Goal: Task Accomplishment & Management: Use online tool/utility

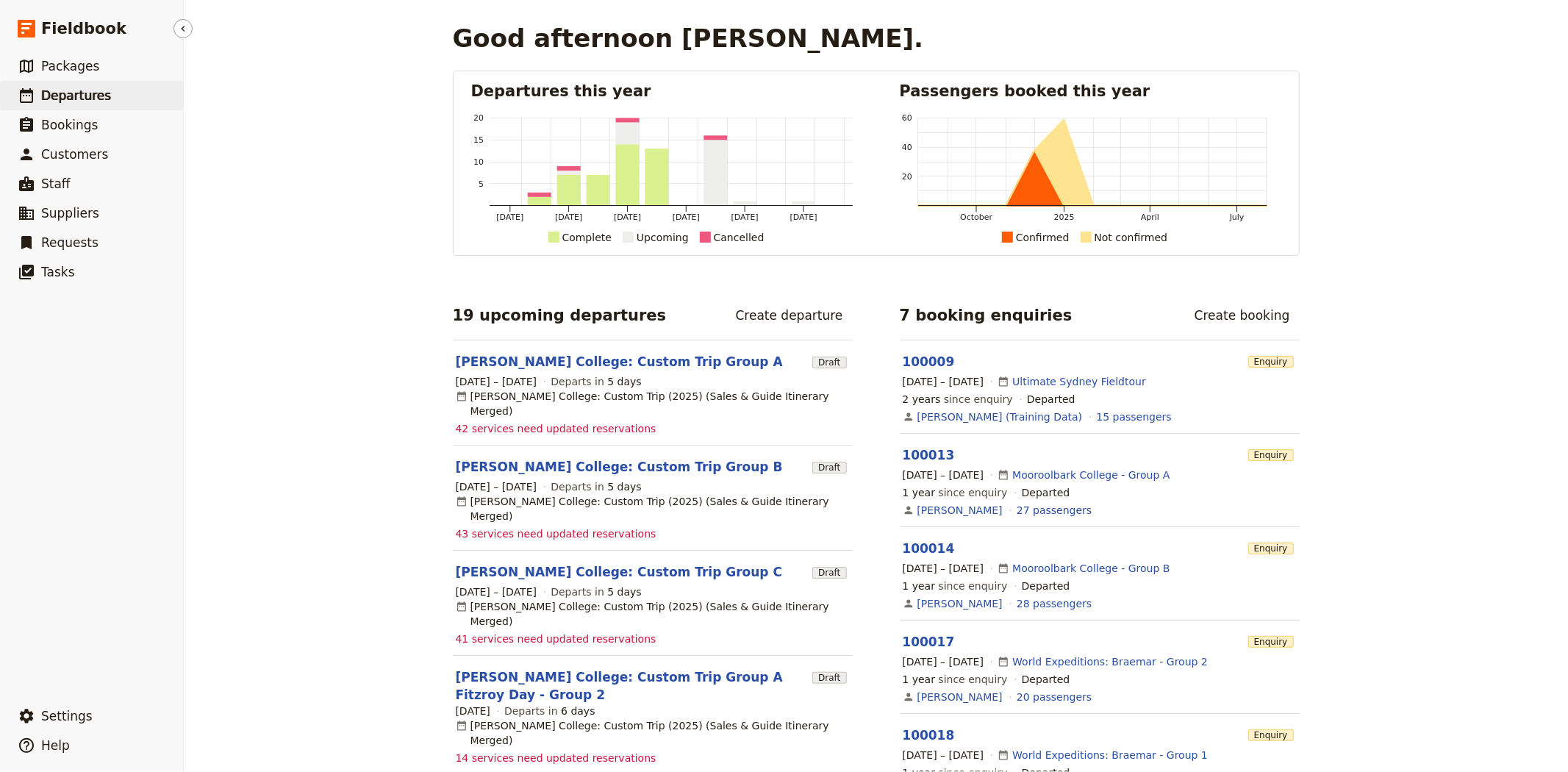
click at [57, 92] on span "Departures" at bounding box center [76, 96] width 70 height 14
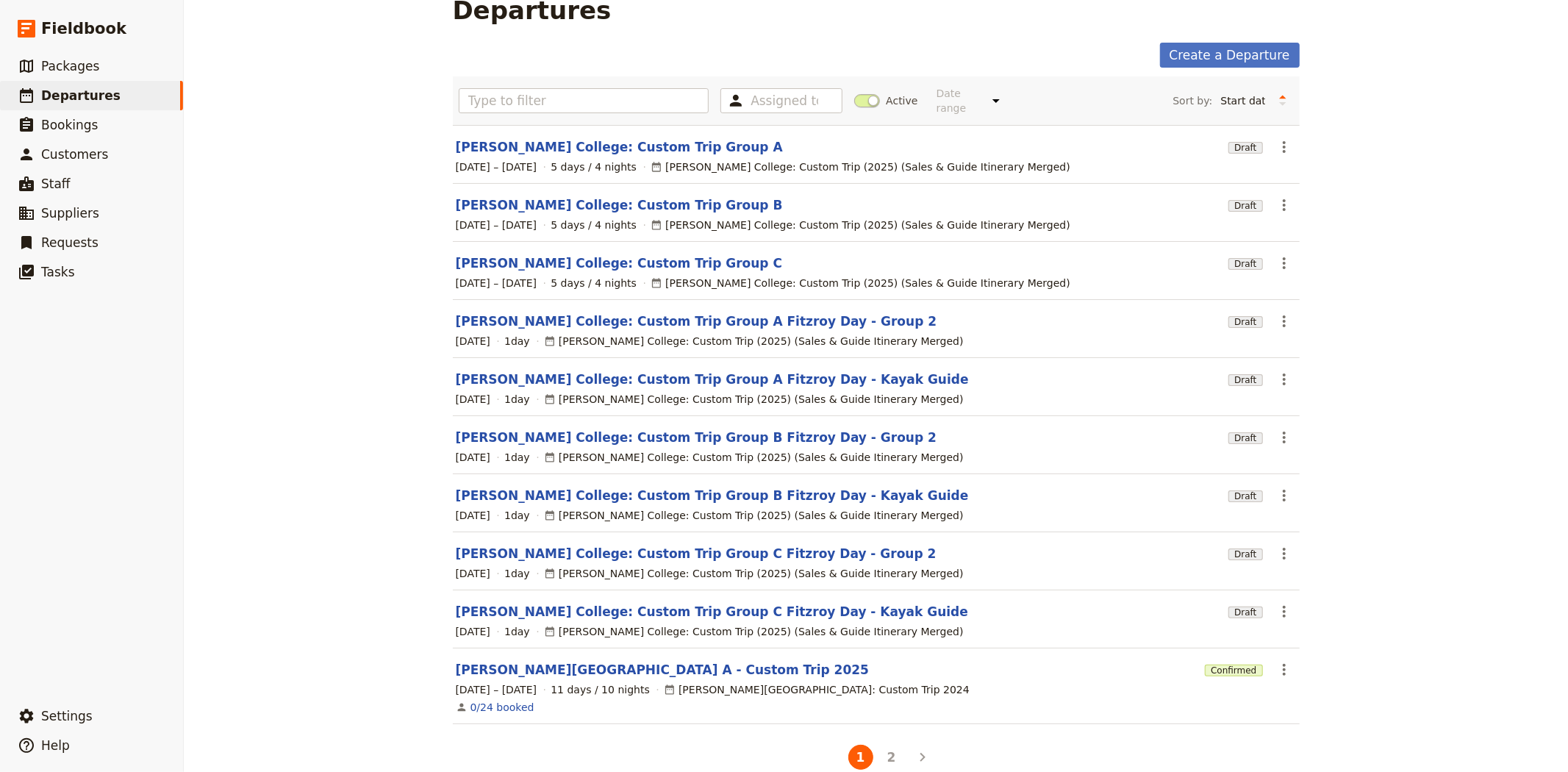
scroll to position [43, 0]
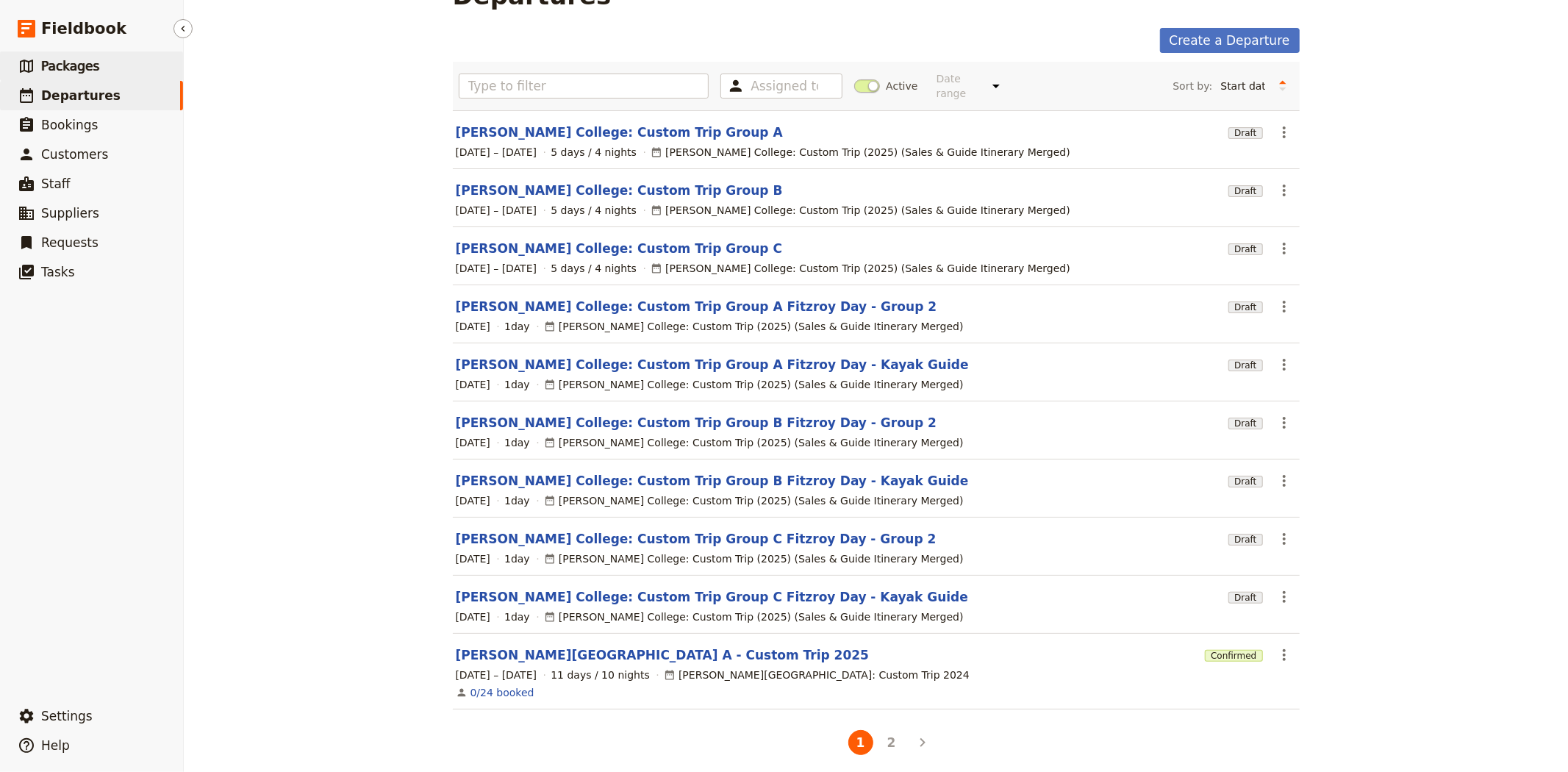
click at [57, 54] on link "​ Packages" at bounding box center [92, 66] width 183 height 29
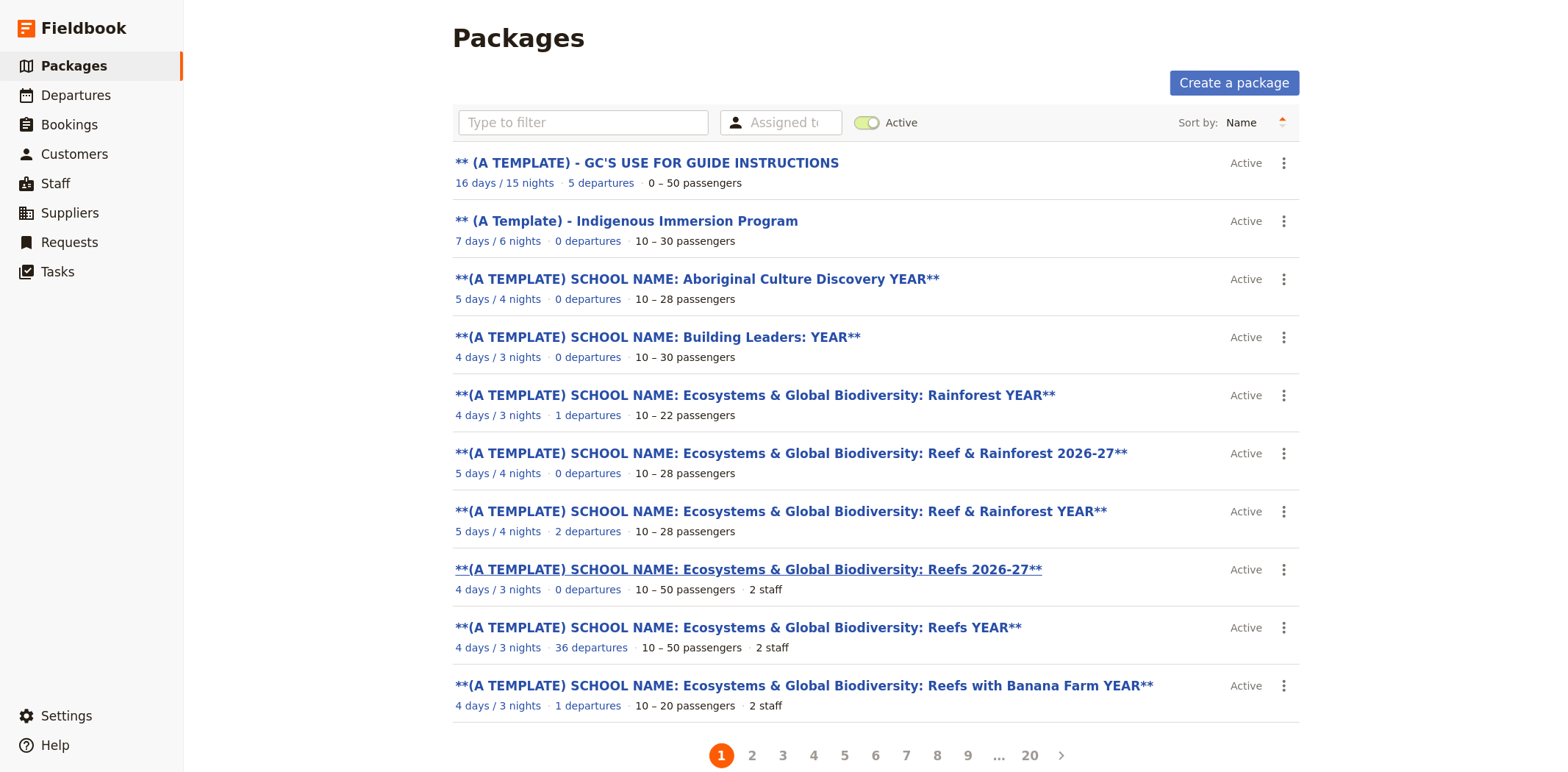
click at [831, 567] on link "**(A TEMPLATE) SCHOOL NAME: Ecosystems & Global Biodiversity: Reefs 2026-27**" at bounding box center [749, 570] width 587 height 14
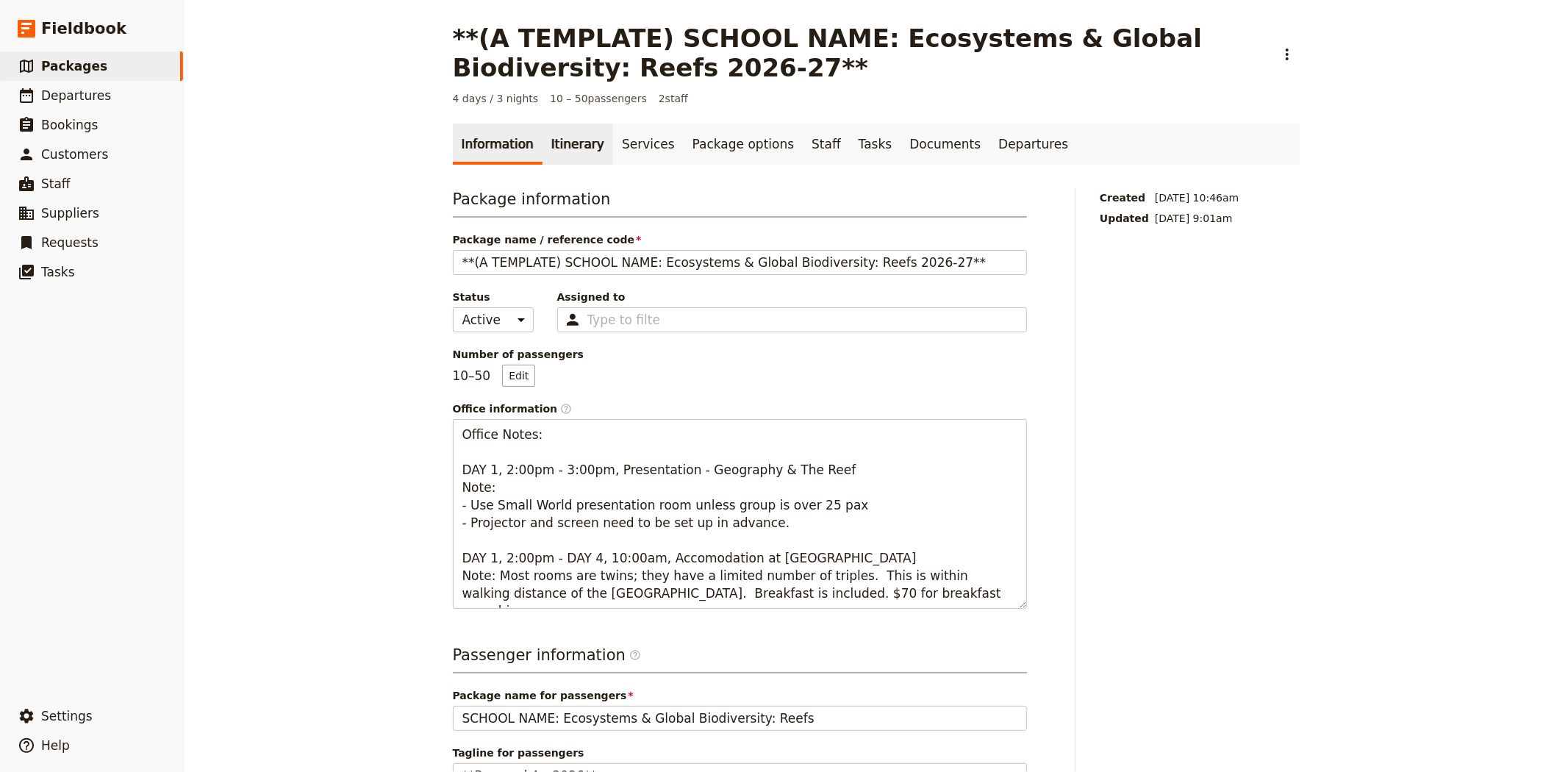
click at [560, 151] on link "Itinerary" at bounding box center [578, 144] width 71 height 41
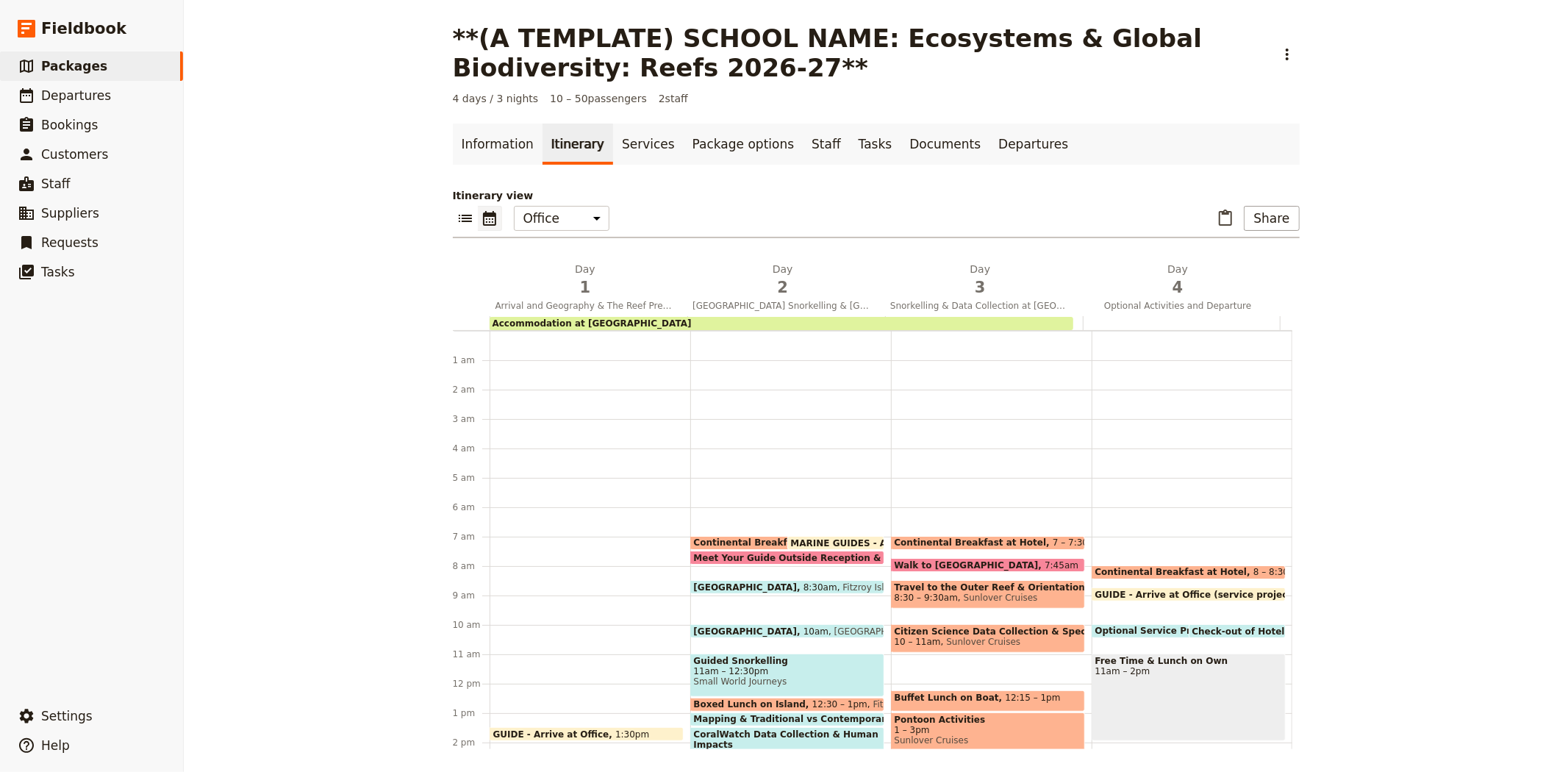
scroll to position [191, 0]
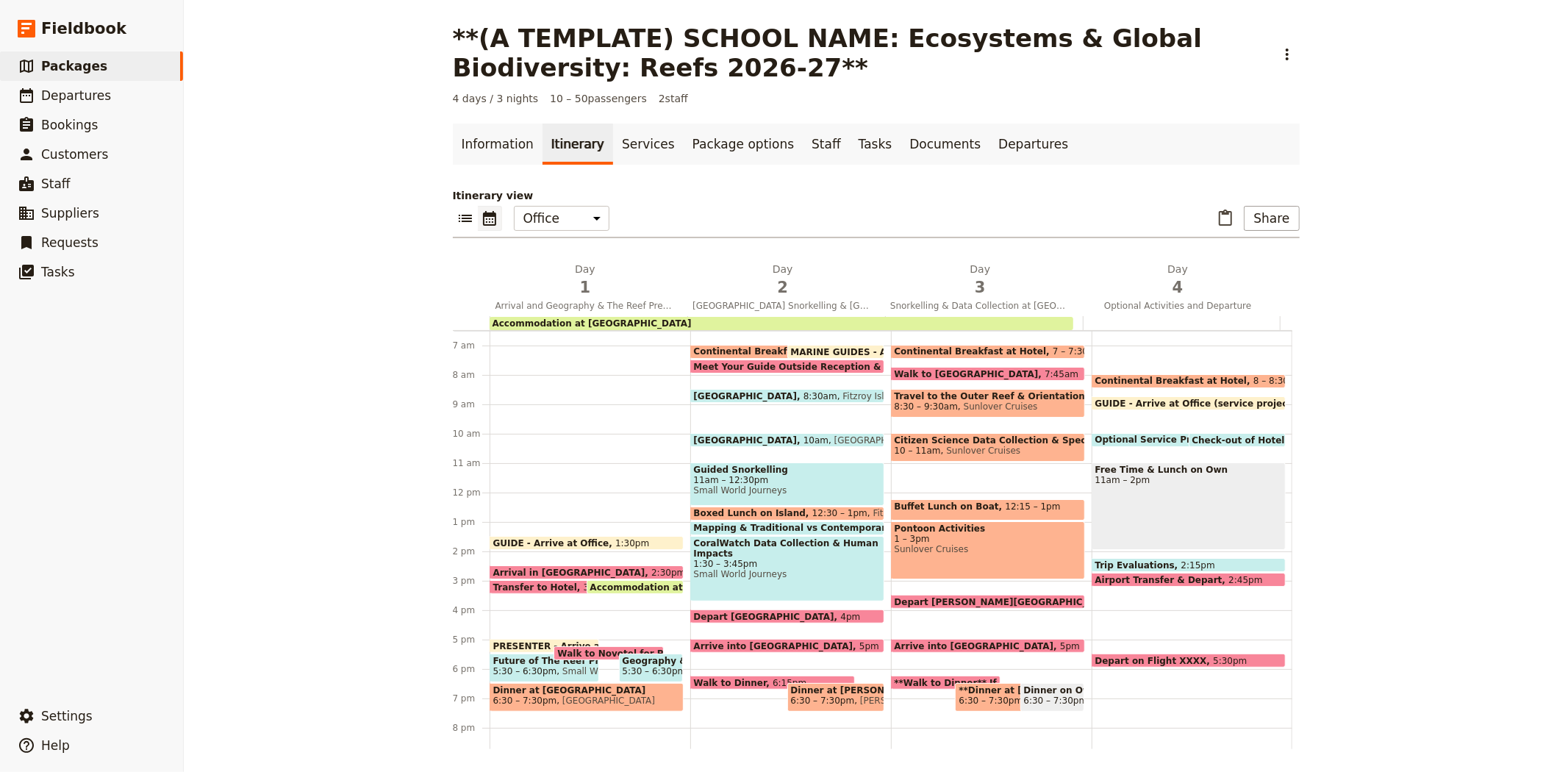
click at [1178, 495] on div "Free Time & Lunch on Own 11am – 2pm" at bounding box center [1189, 506] width 194 height 88
select select "4"
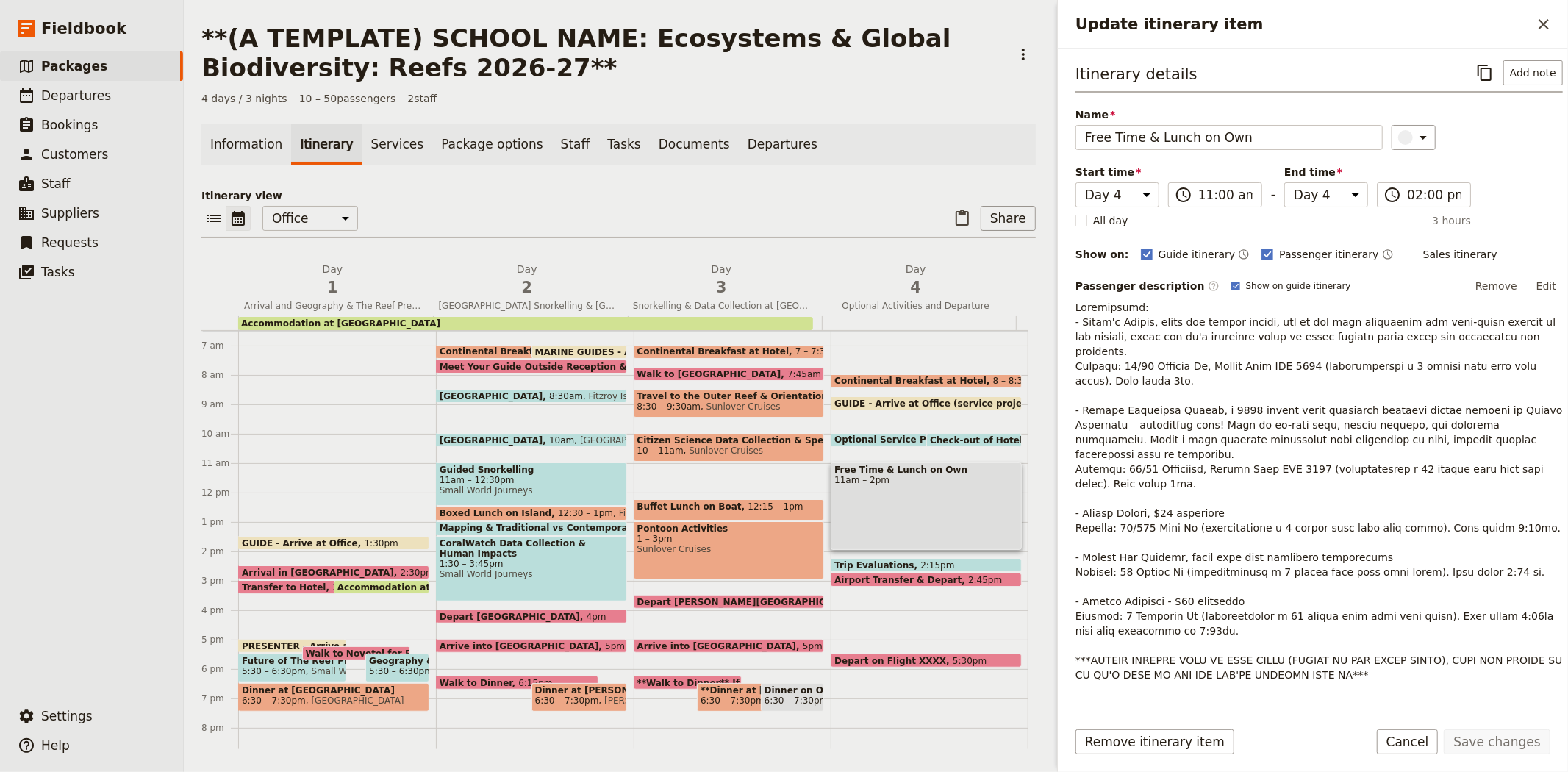
click at [335, 649] on span "Walk to Novotel for Presentation & Dinner" at bounding box center [414, 653] width 216 height 10
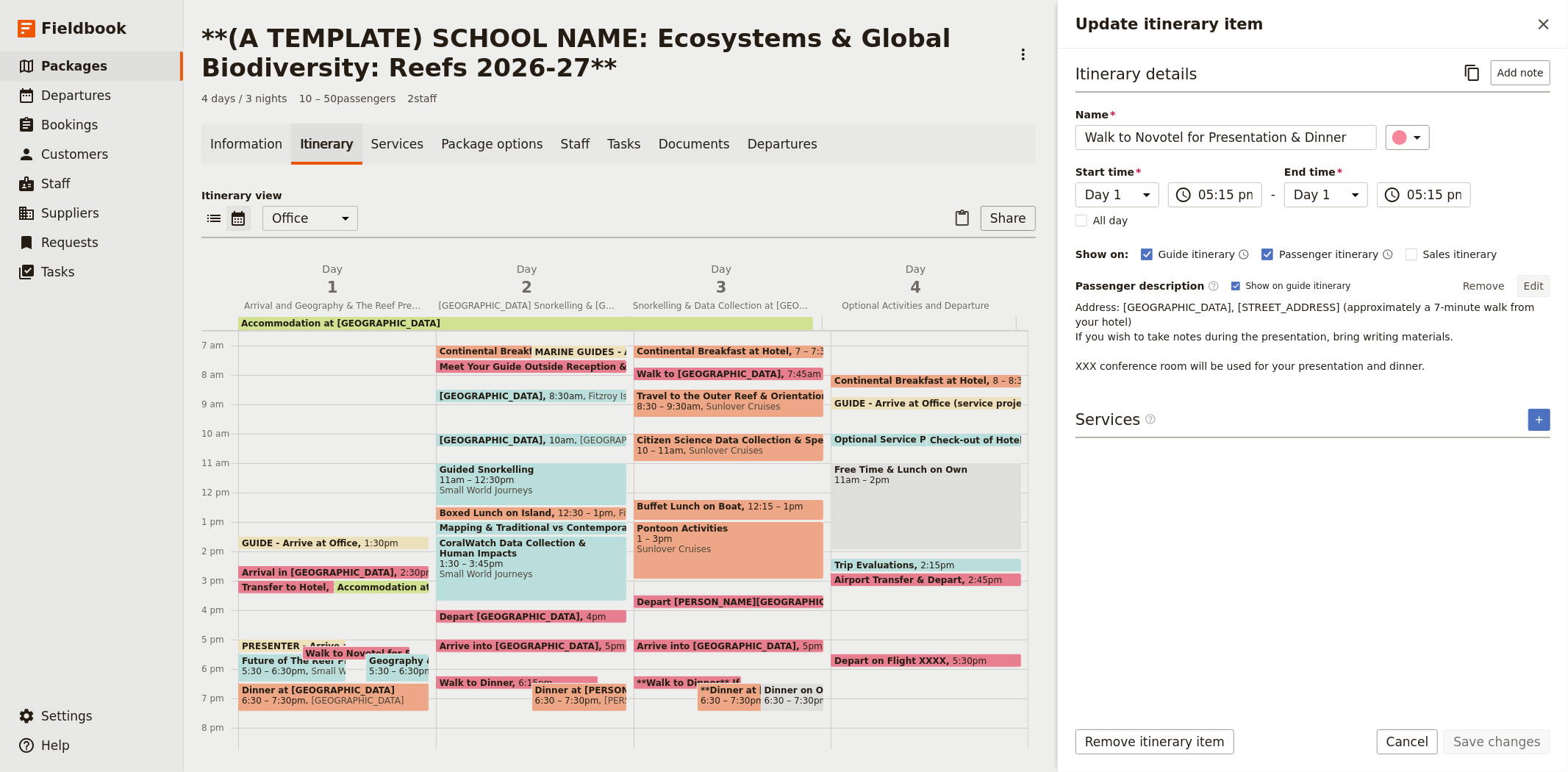
click at [1533, 284] on button "Edit" at bounding box center [1534, 286] width 33 height 22
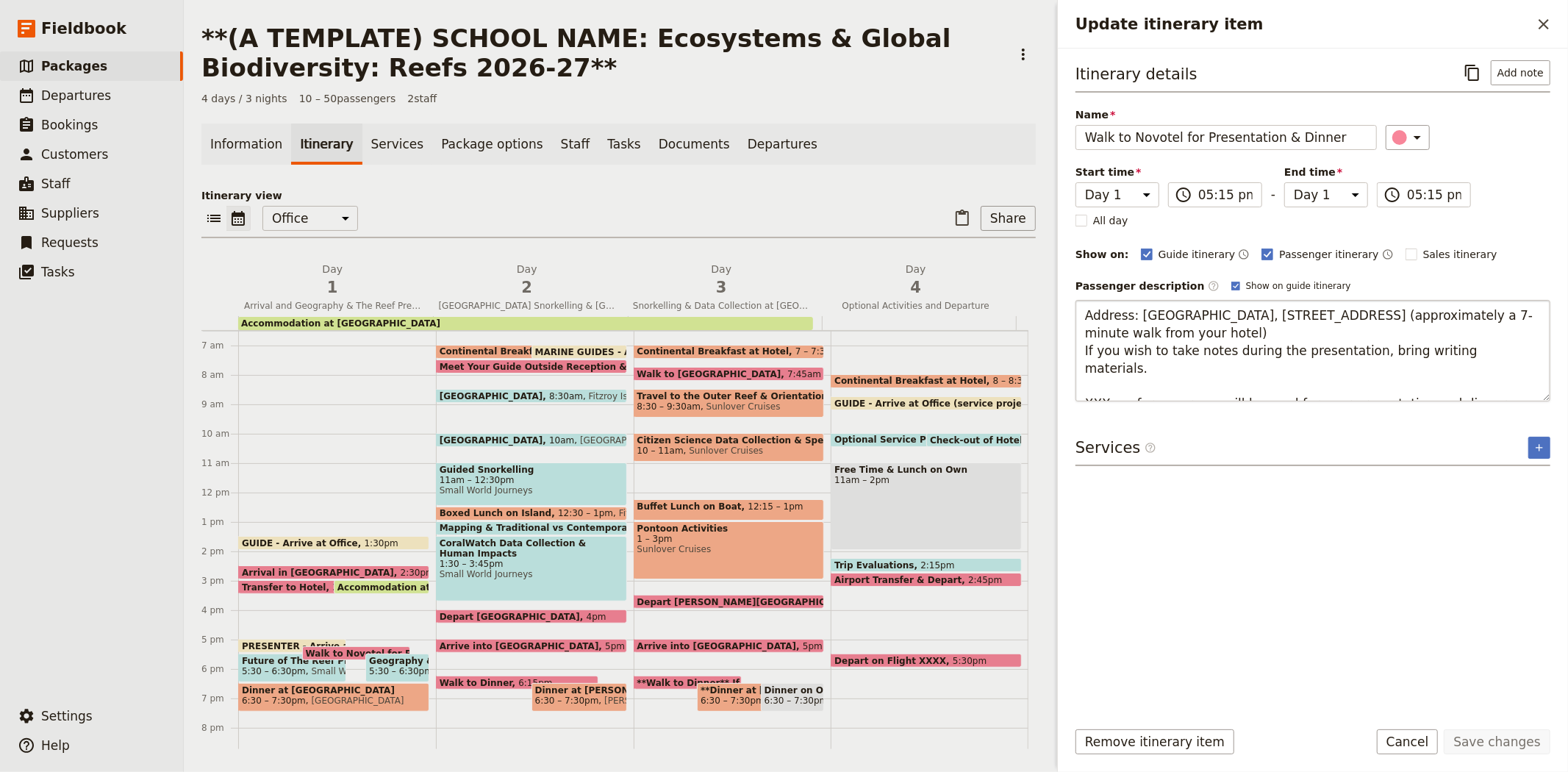
click at [1191, 333] on textarea "Address: [GEOGRAPHIC_DATA], [STREET_ADDRESS] (approximately a 7-minute walk fro…" at bounding box center [1313, 350] width 475 height 101
type textarea "Address: [GEOGRAPHIC_DATA], [STREET_ADDRESS] (approximately a 7 minute walk fro…"
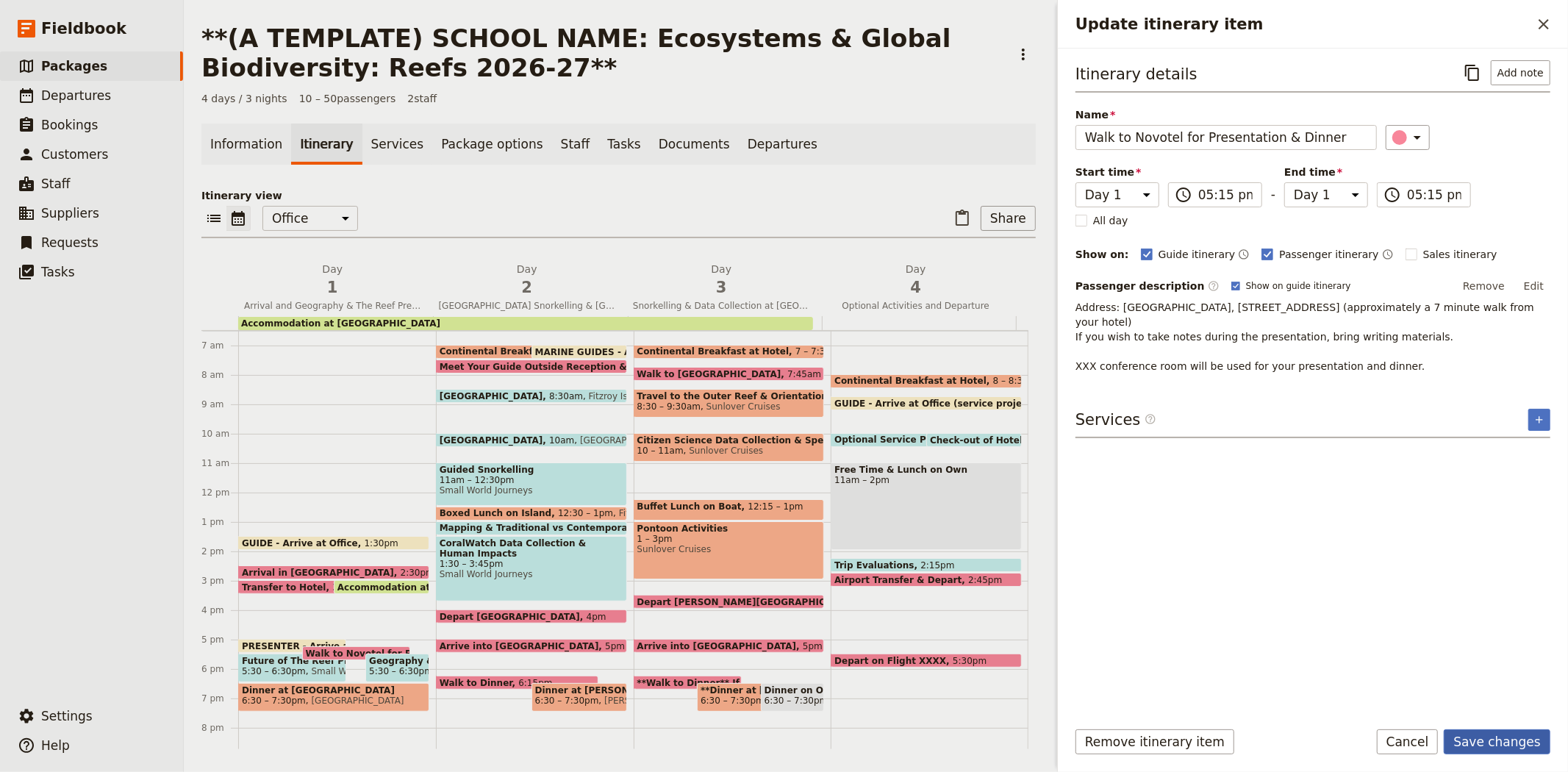
click at [1529, 736] on button "Save changes" at bounding box center [1497, 741] width 107 height 25
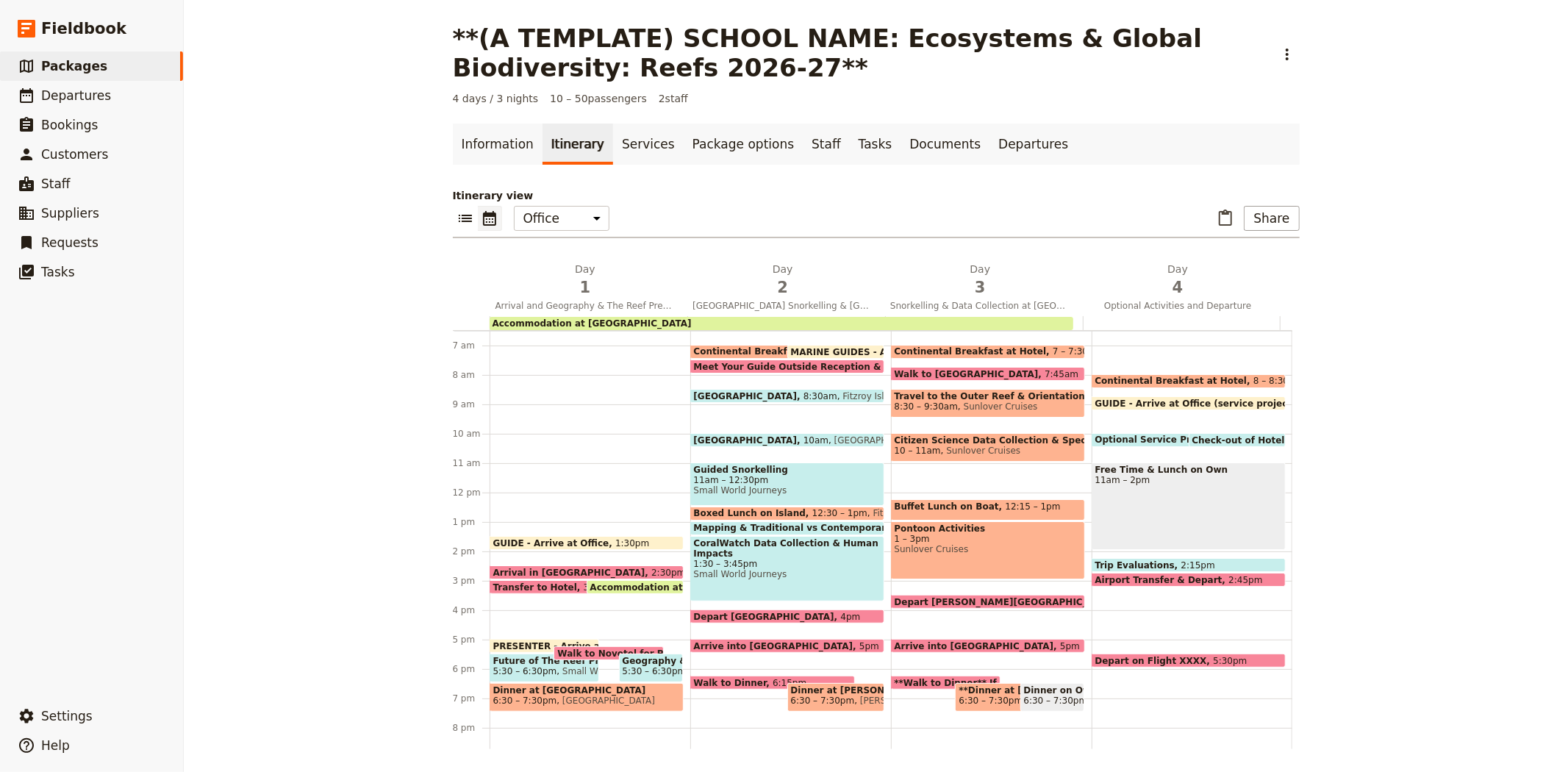
click at [920, 544] on span "Sunlover Cruises" at bounding box center [988, 548] width 187 height 10
select select "3"
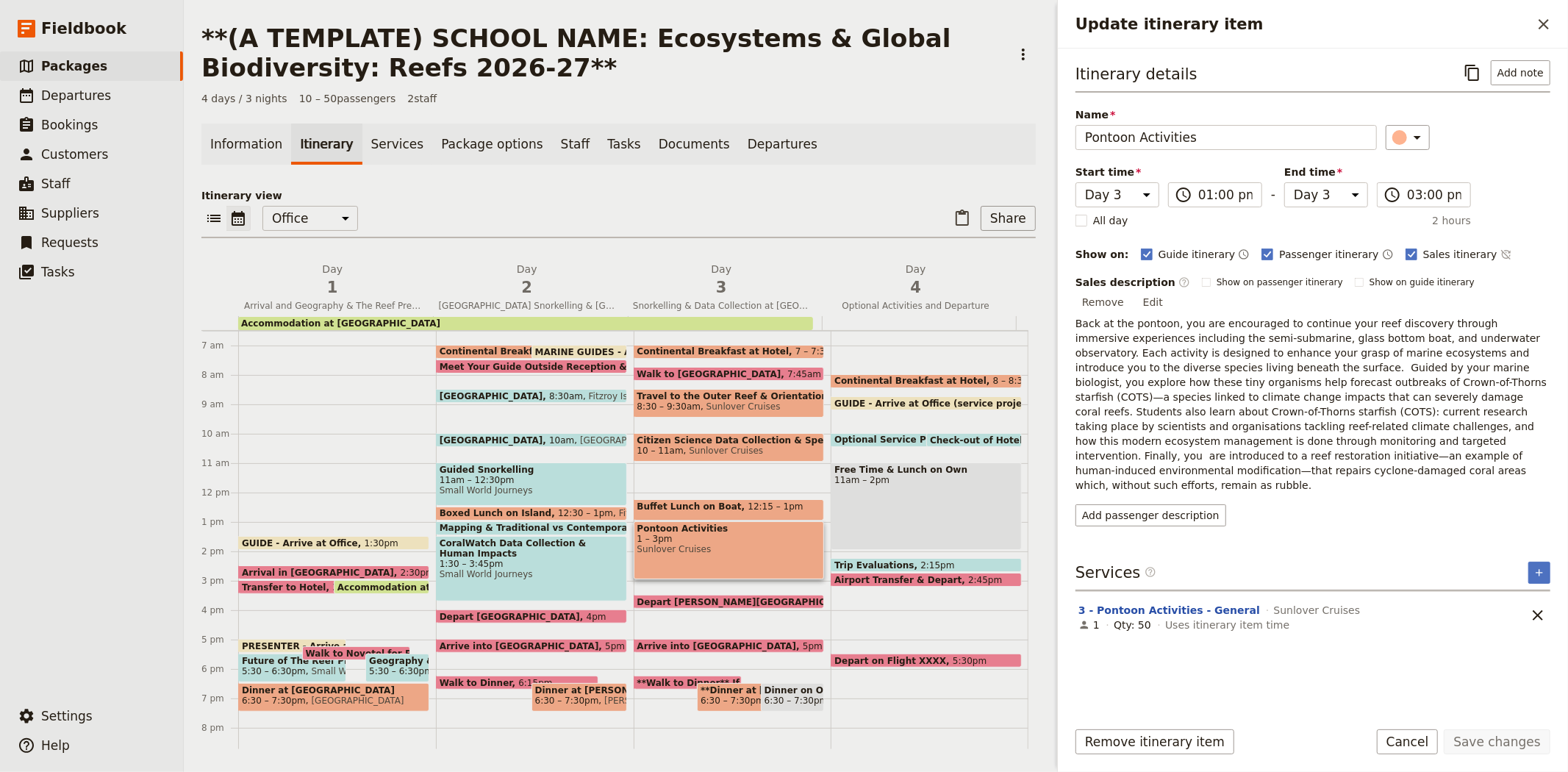
click at [517, 209] on div "​ ​ Office Guide Passenger Sales ​ Share" at bounding box center [618, 222] width 834 height 33
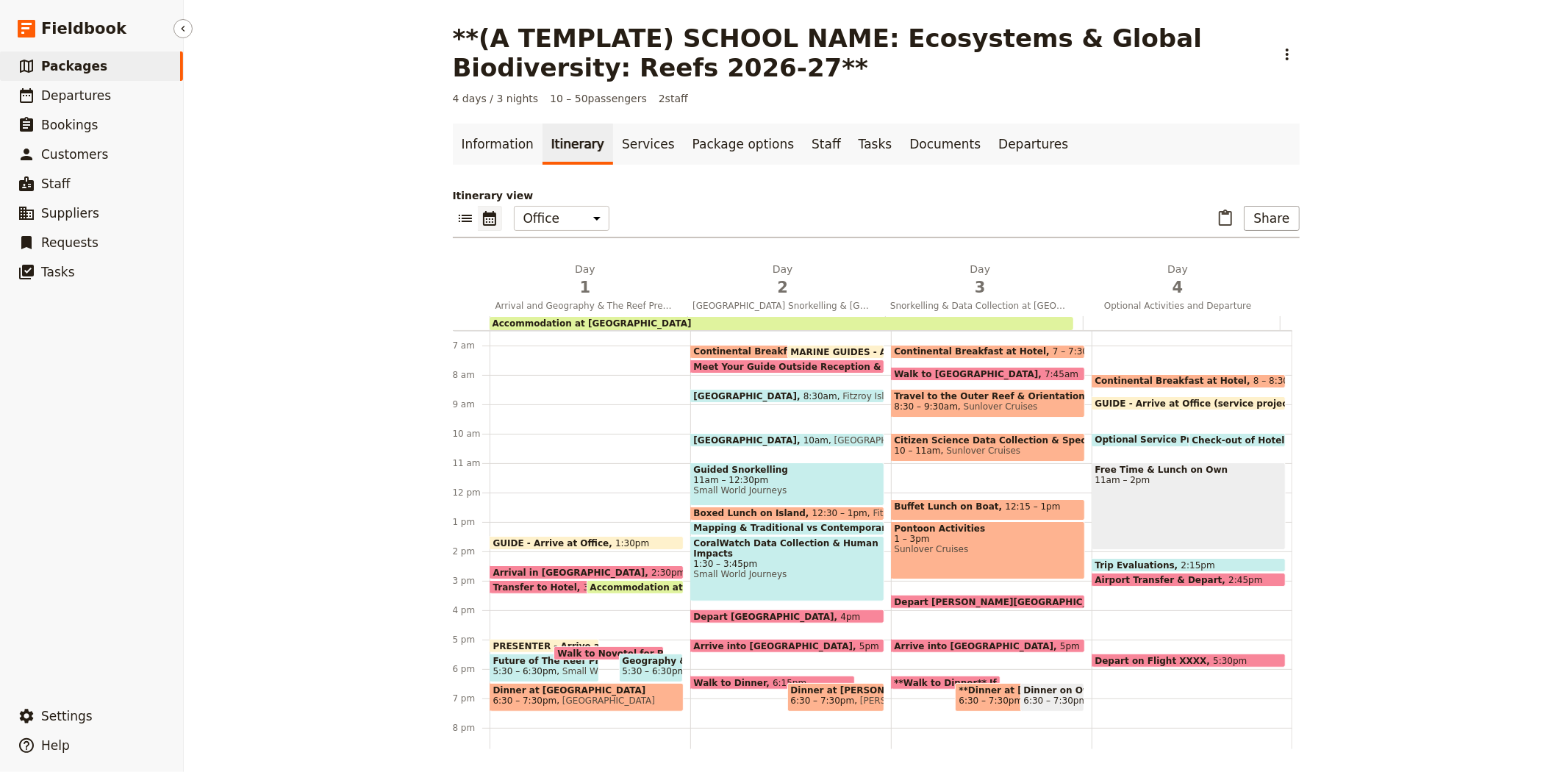
click at [111, 73] on link "​ Packages" at bounding box center [92, 66] width 183 height 29
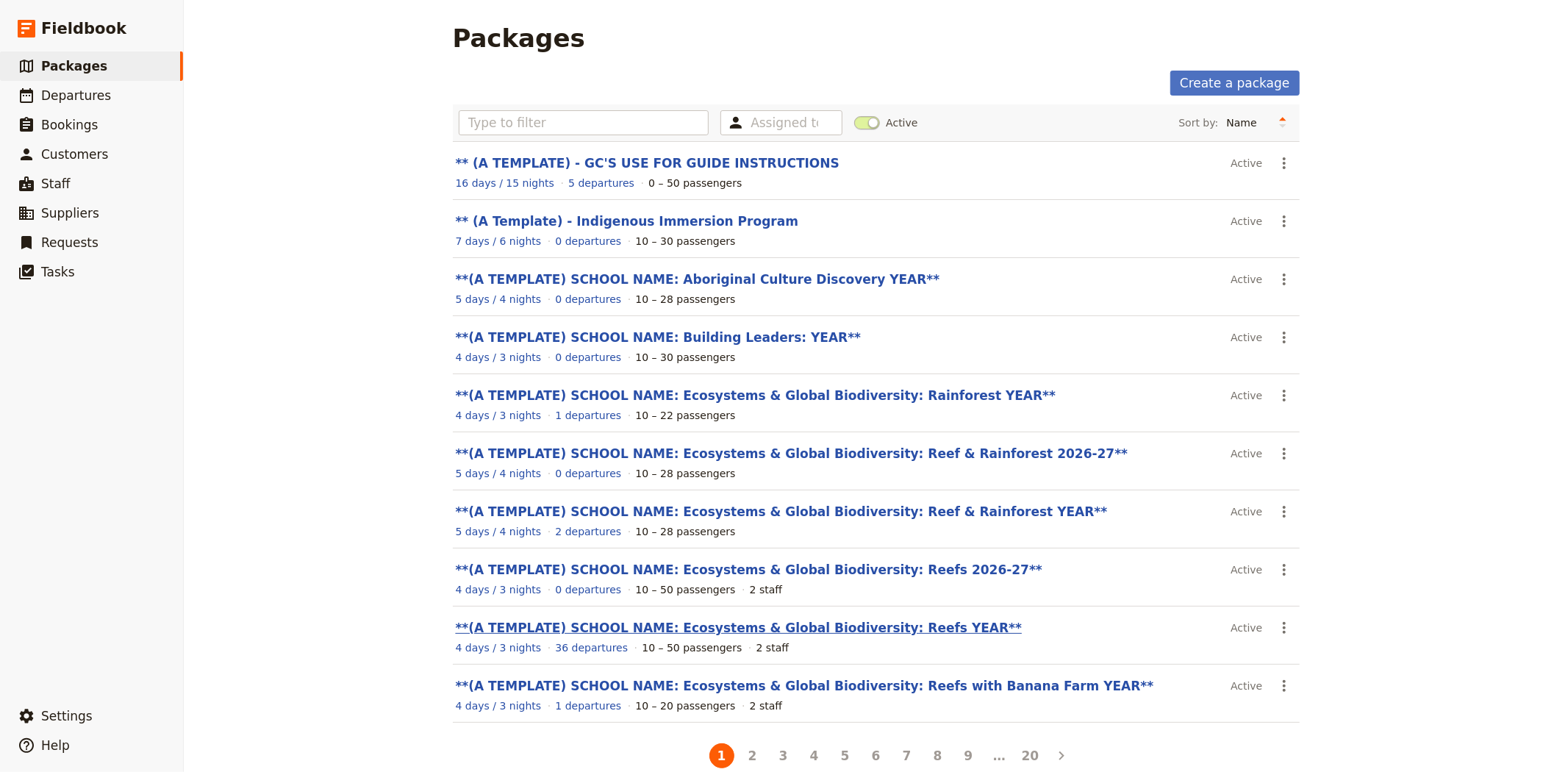
click at [810, 628] on link "**(A TEMPLATE) SCHOOL NAME: Ecosystems & Global Biodiversity: Reefs YEAR**" at bounding box center [739, 628] width 567 height 14
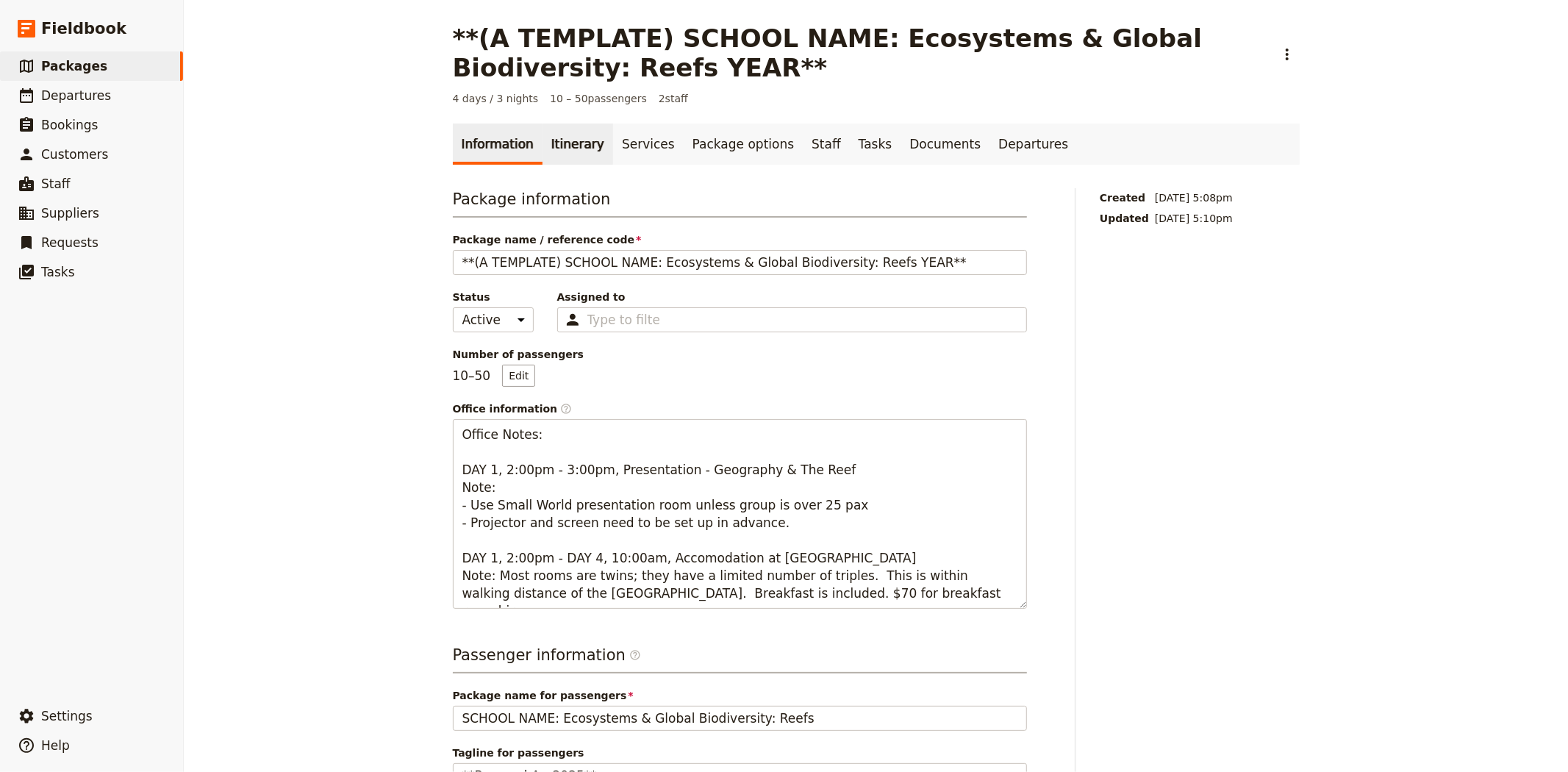
click at [566, 164] on link "Itinerary" at bounding box center [578, 144] width 71 height 41
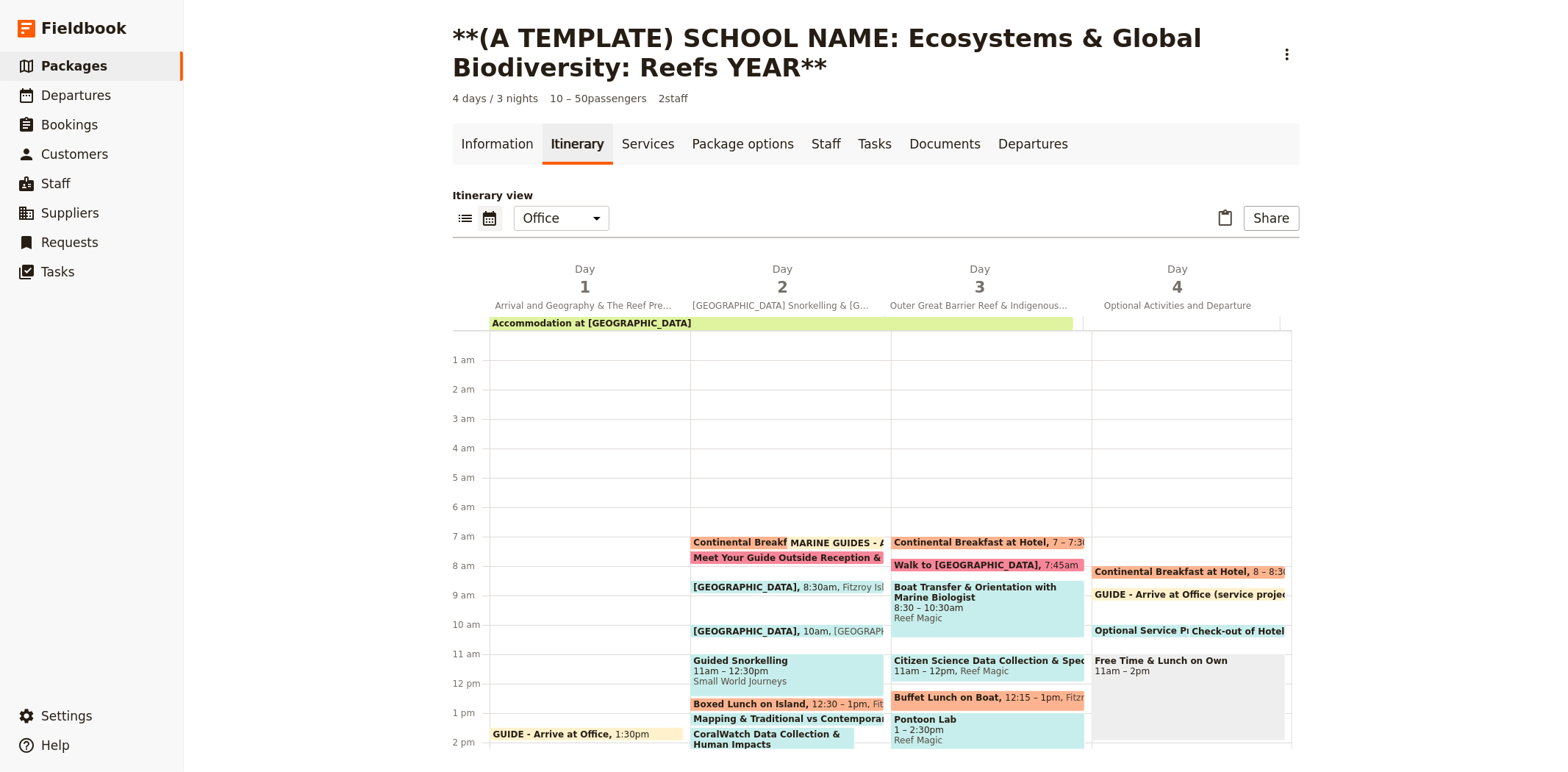
scroll to position [191, 0]
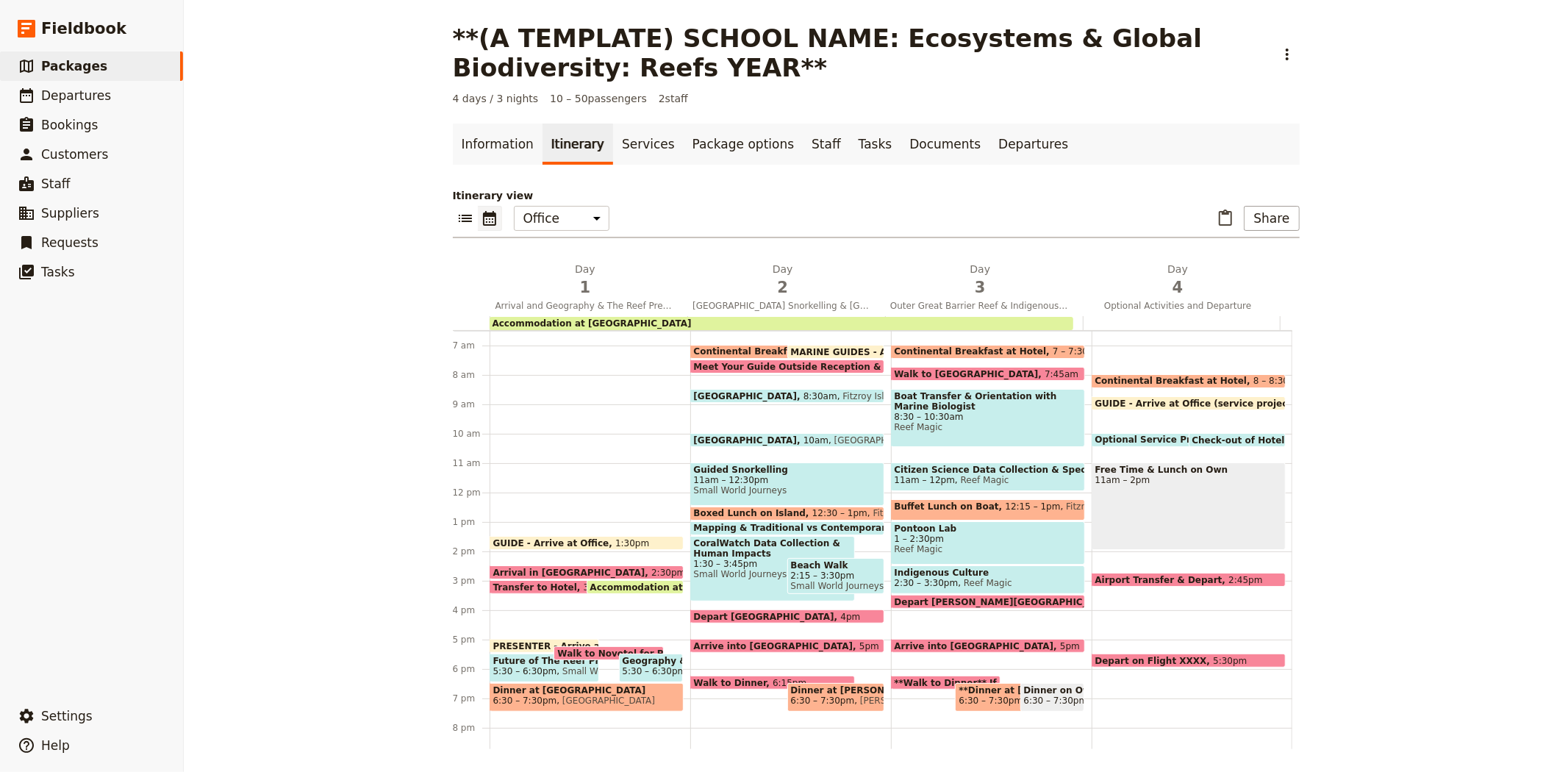
click at [958, 578] on span "Reef Magic" at bounding box center [985, 583] width 54 height 10
select select "3"
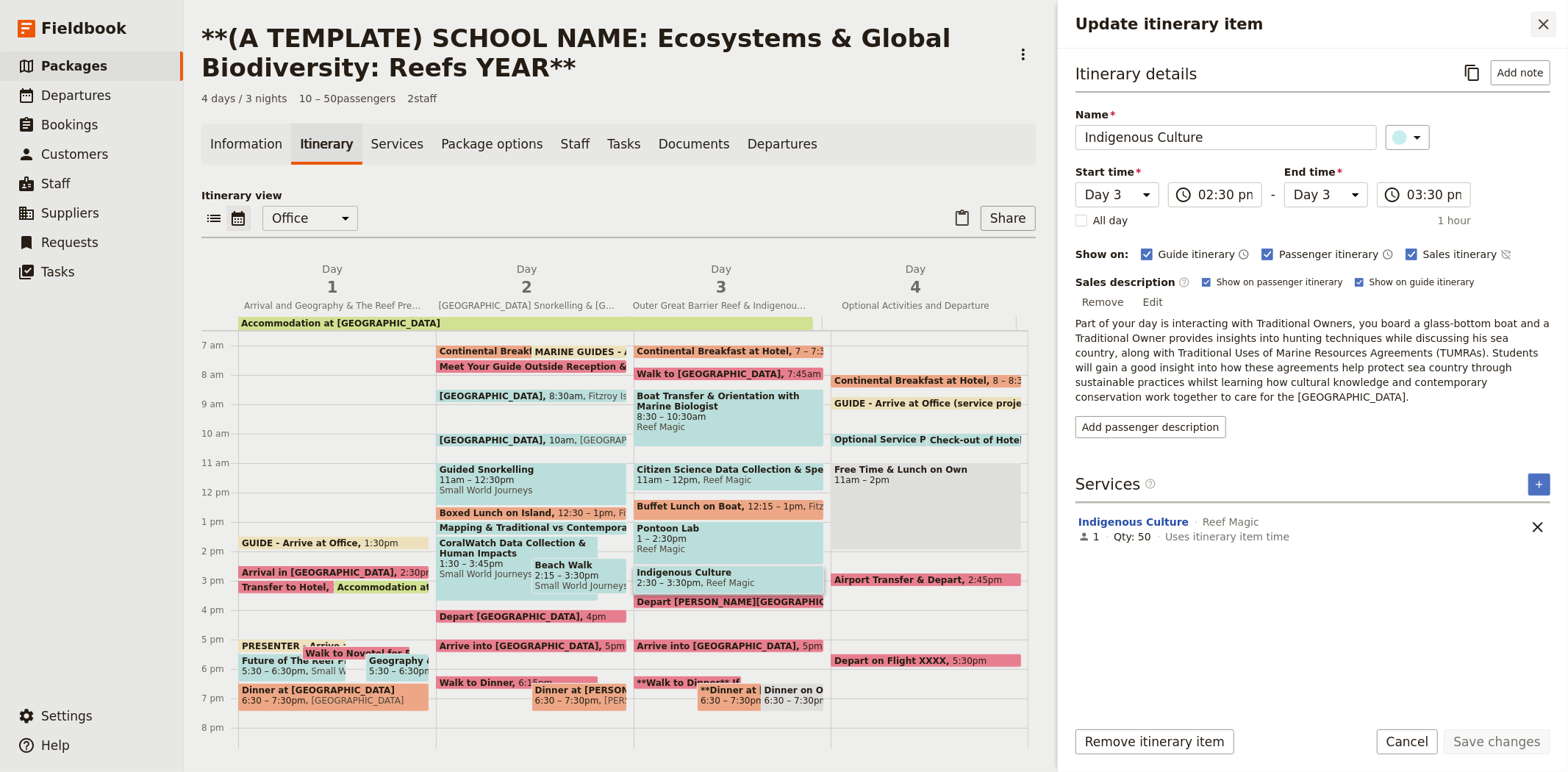
click at [1538, 29] on icon "Close drawer" at bounding box center [1543, 24] width 18 height 18
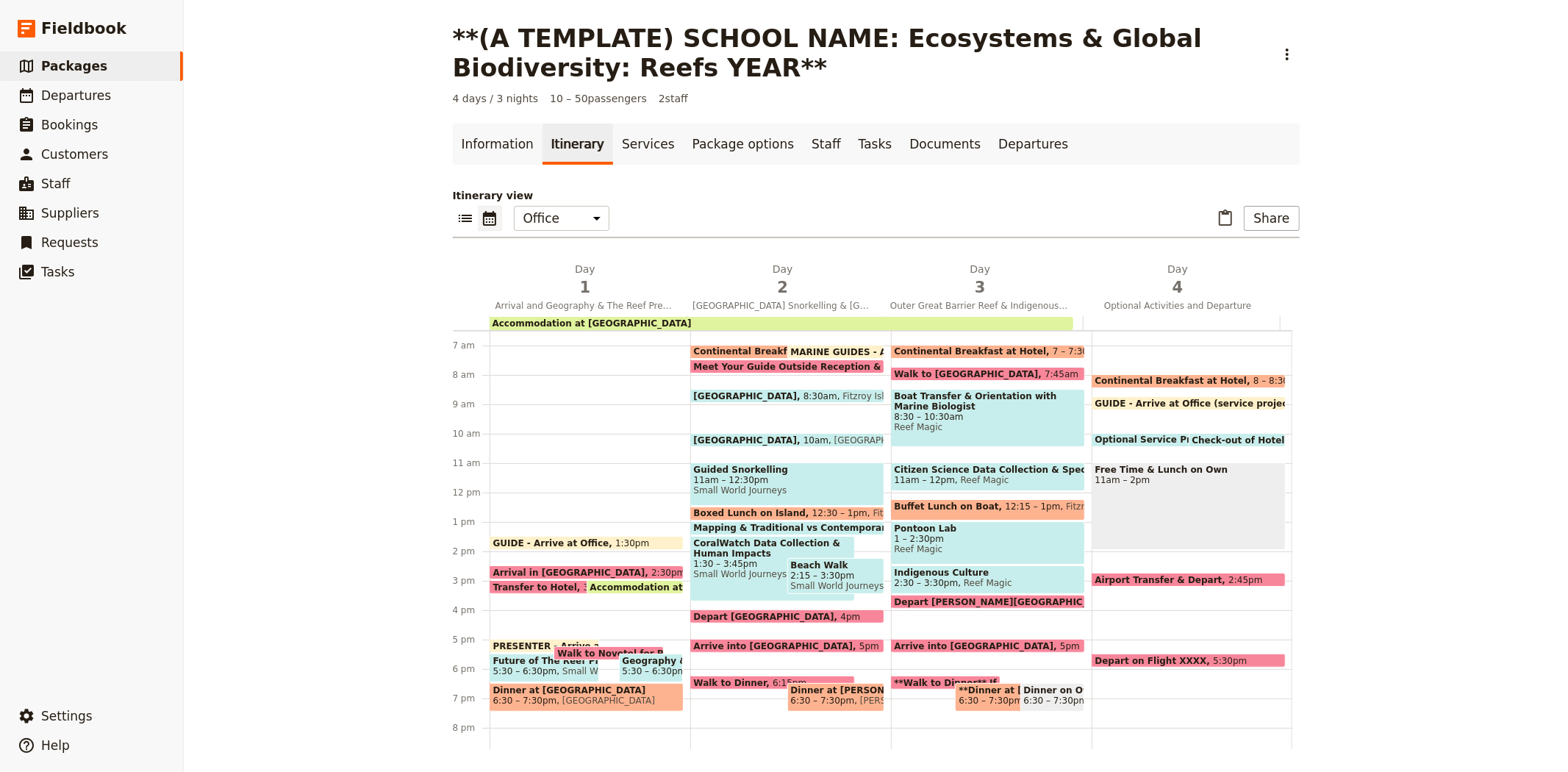
click at [895, 641] on span "Arrive into [GEOGRAPHIC_DATA]" at bounding box center [977, 645] width 166 height 10
select select "3"
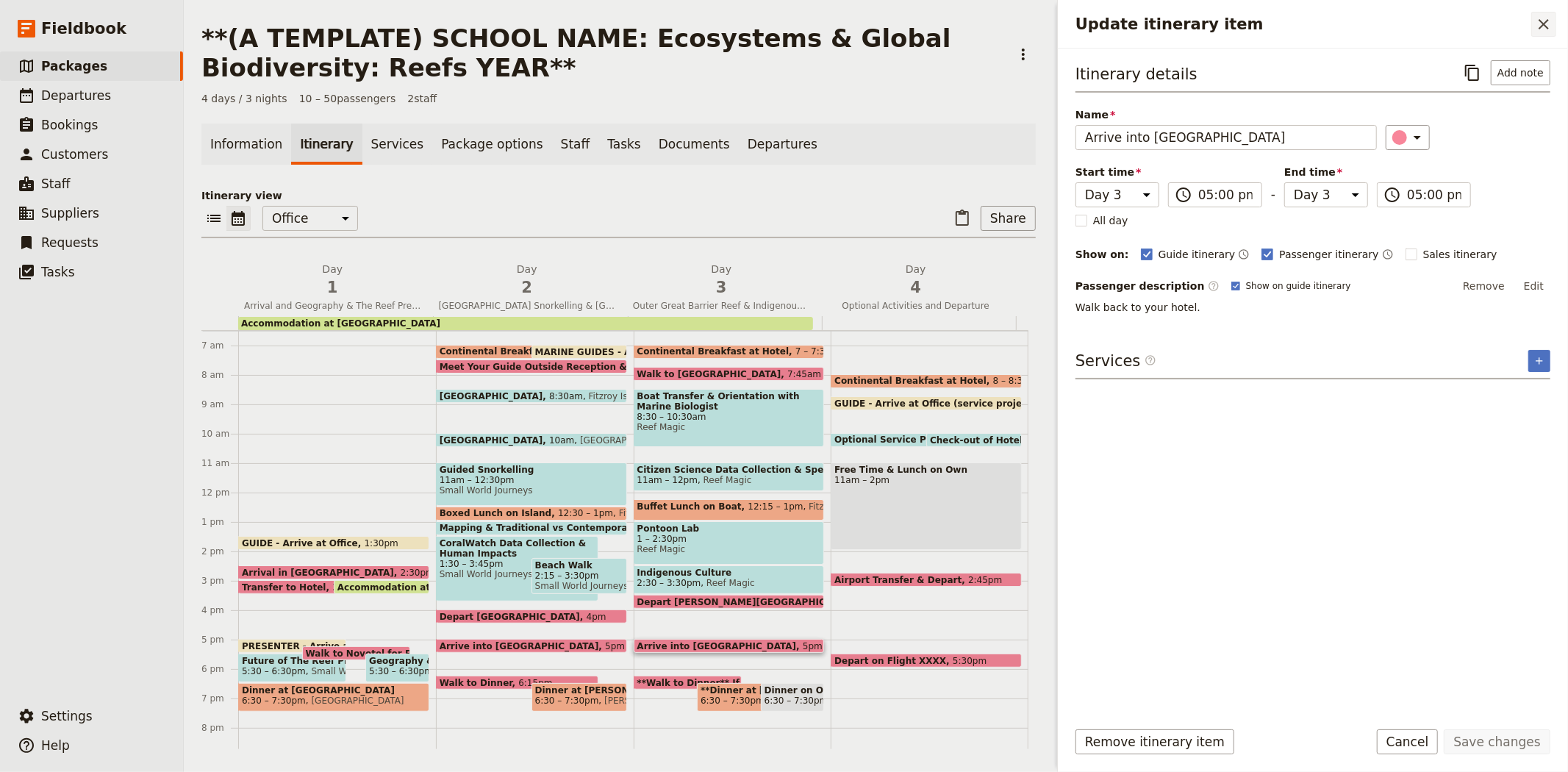
click at [1542, 24] on icon "Close drawer" at bounding box center [1543, 24] width 18 height 18
